Goal: Communication & Community: Ask a question

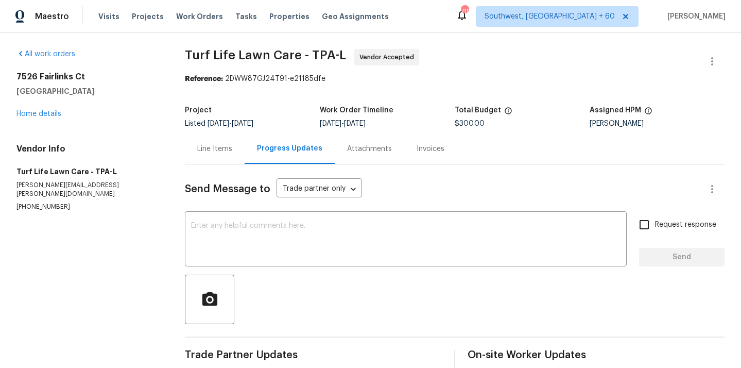
click at [226, 145] on div "Line Items" at bounding box center [214, 149] width 35 height 10
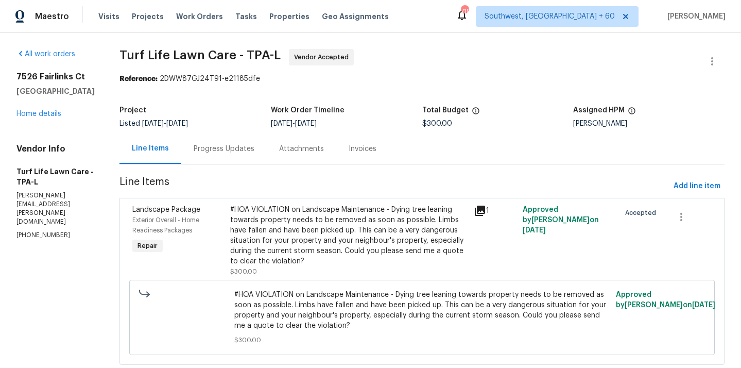
scroll to position [26, 0]
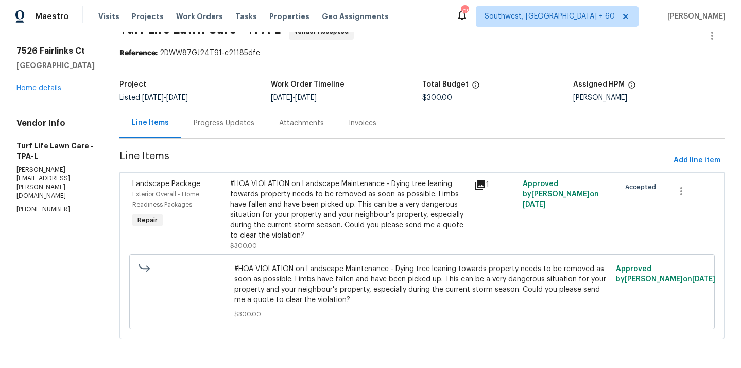
click at [310, 222] on div "#HOA VIOLATION on Landscape Maintenance - Dying tree leaning towards property n…" at bounding box center [349, 210] width 238 height 62
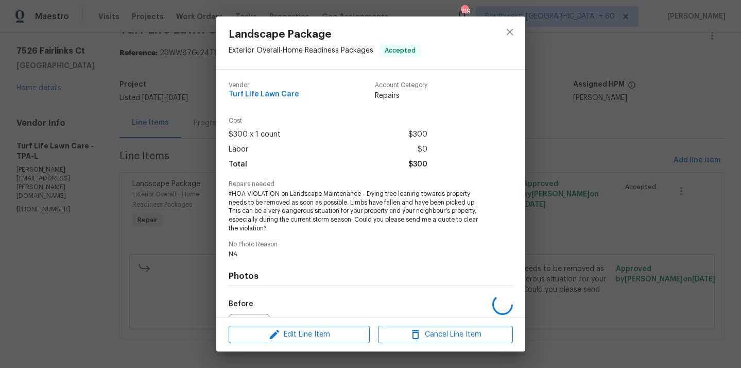
scroll to position [115, 0]
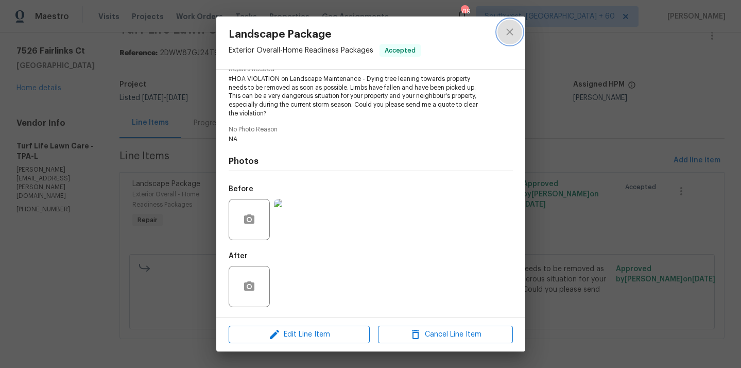
click at [510, 36] on icon "close" at bounding box center [510, 32] width 12 height 12
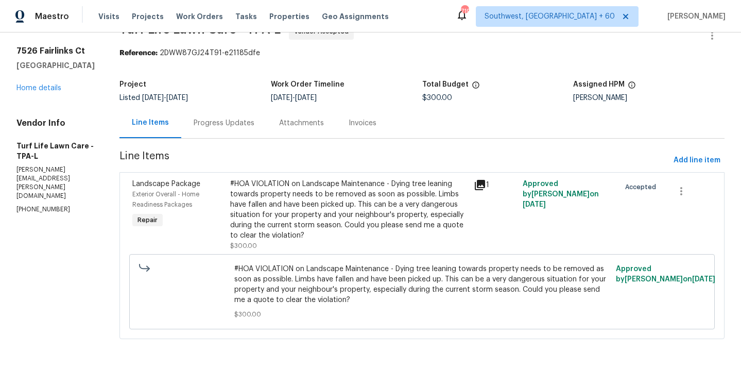
click at [207, 118] on div "Progress Updates" at bounding box center [224, 123] width 61 height 10
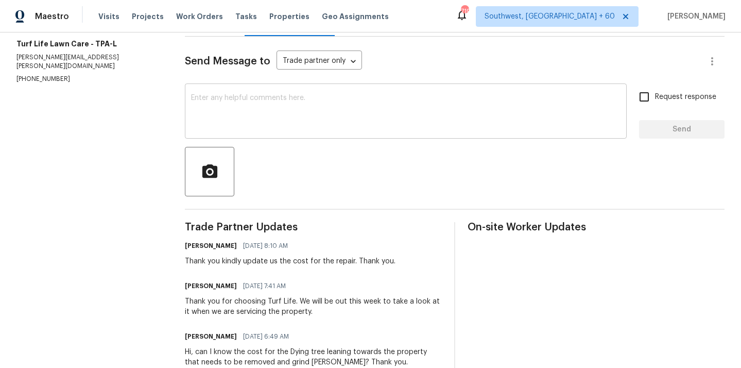
scroll to position [156, 0]
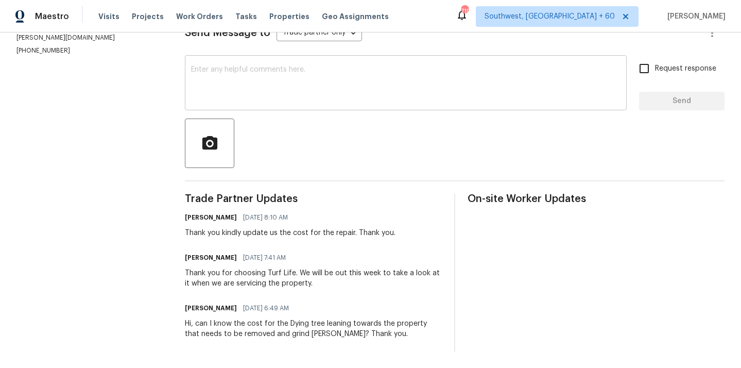
click at [291, 92] on textarea at bounding box center [405, 84] width 429 height 36
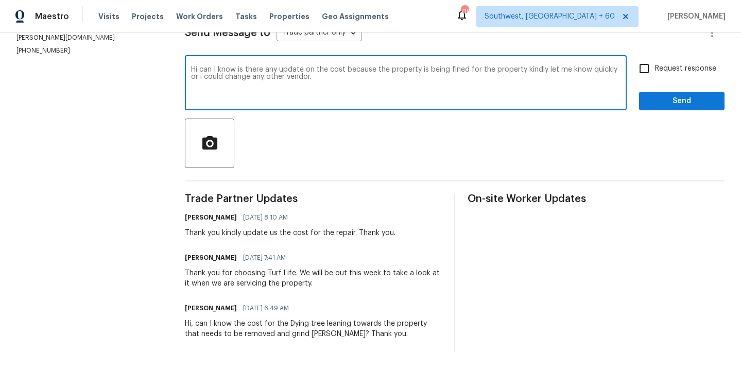
click at [455, 71] on textarea "Hi can I know is there any update on the cost because the property is being fin…" at bounding box center [405, 84] width 429 height 36
type textarea "Hi, can I know if there is any update on the cost because the property is being…"
click at [651, 71] on input "Request response" at bounding box center [644, 69] width 22 height 22
checkbox input "true"
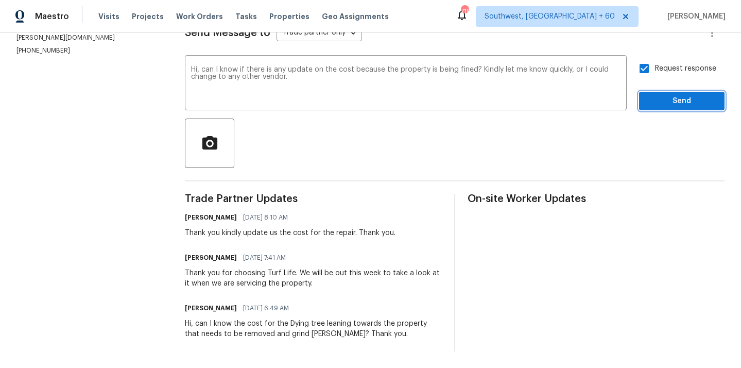
click at [653, 101] on span "Send" at bounding box center [681, 101] width 69 height 13
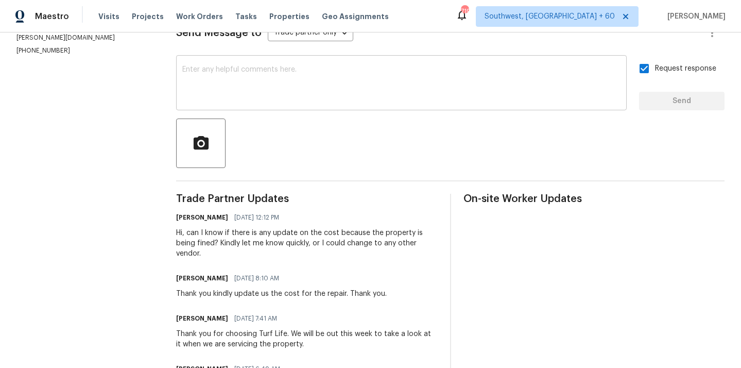
scroll to position [0, 0]
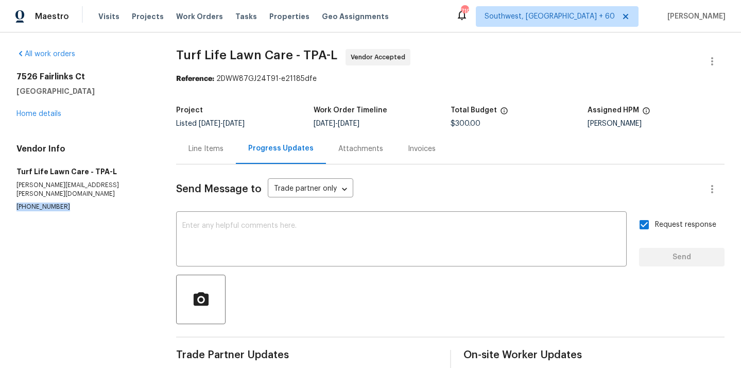
drag, startPoint x: 17, startPoint y: 198, endPoint x: 72, endPoint y: 198, distance: 54.6
click at [72, 202] on p "[PHONE_NUMBER]" at bounding box center [83, 206] width 135 height 9
copy p "[PHONE_NUMBER]"
